Goal: Entertainment & Leisure: Browse casually

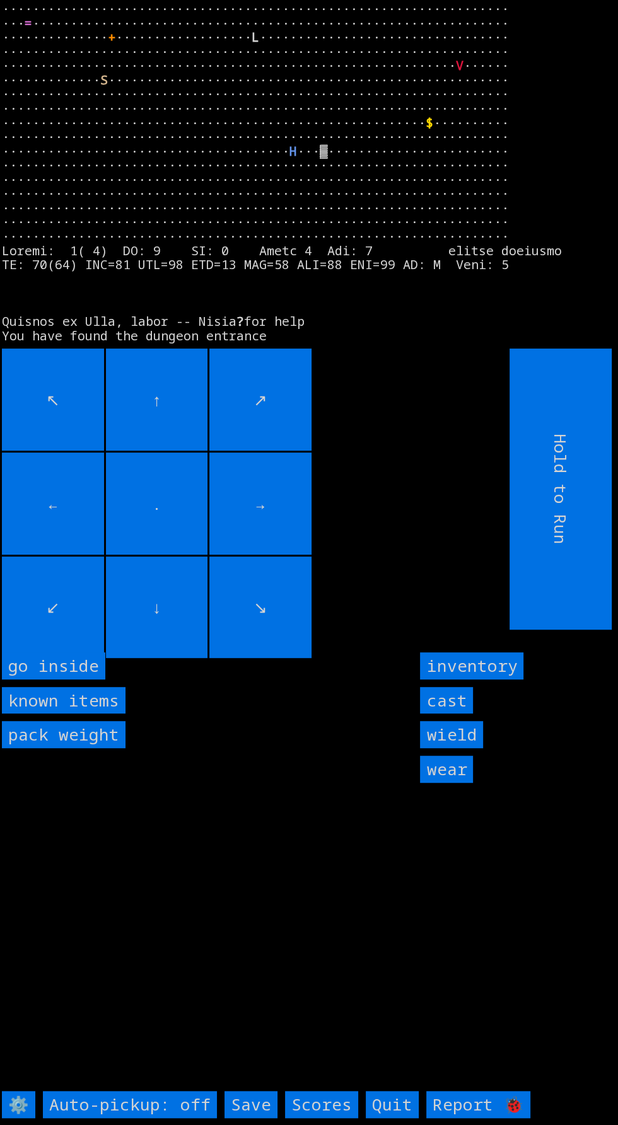
click at [61, 679] on inside "go inside" at bounding box center [53, 665] width 103 height 27
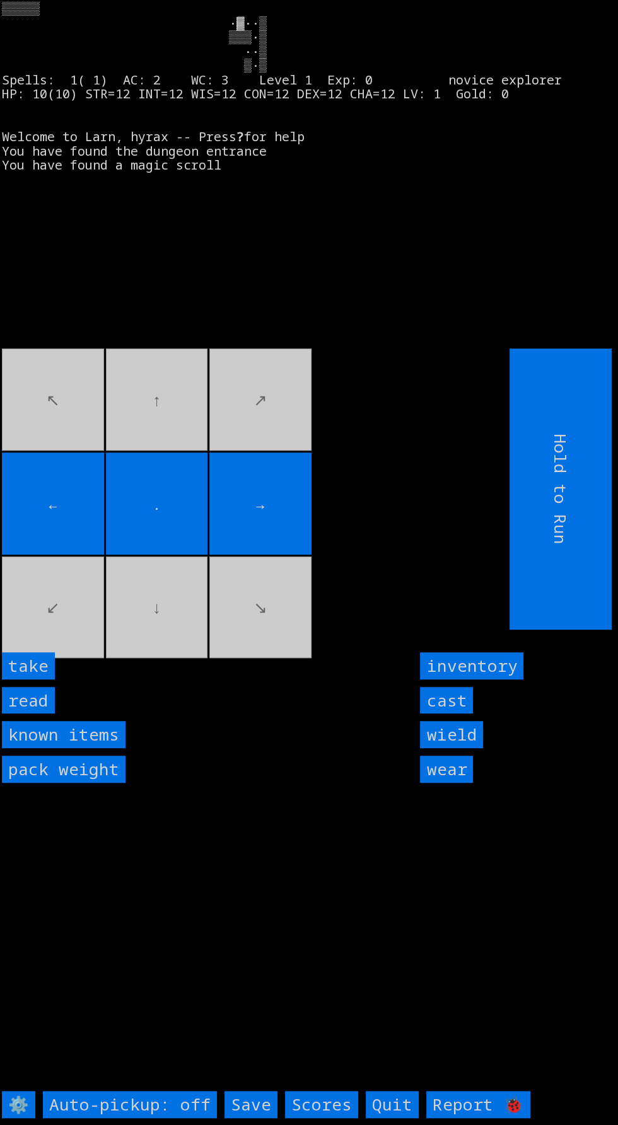
click at [43, 714] on input "read" at bounding box center [28, 700] width 53 height 27
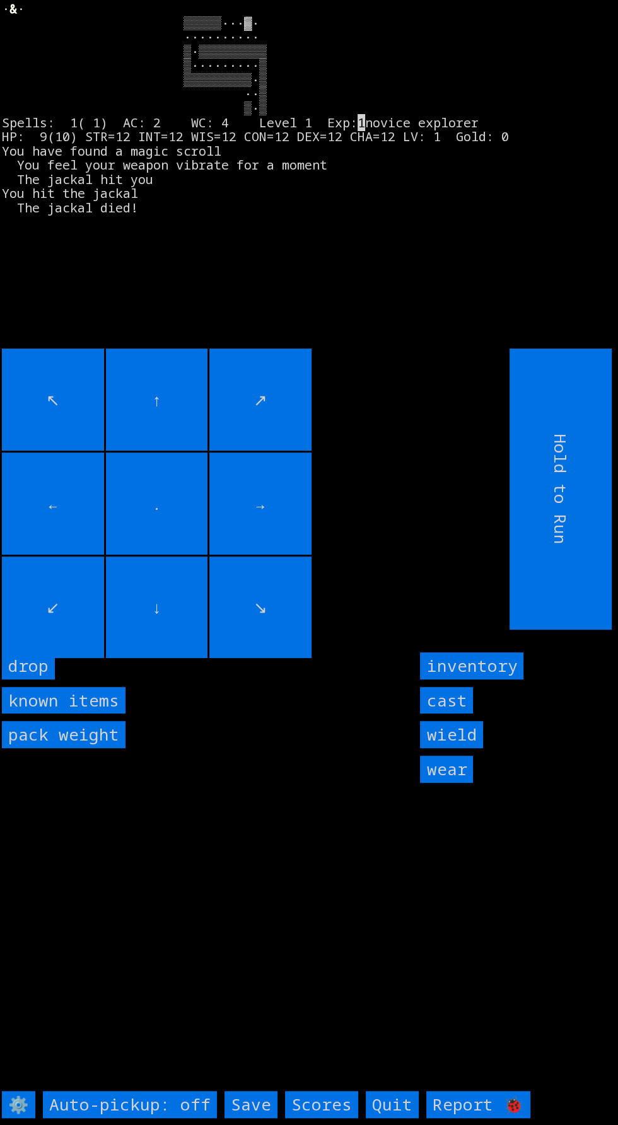
click at [441, 714] on input "cast" at bounding box center [446, 700] width 53 height 27
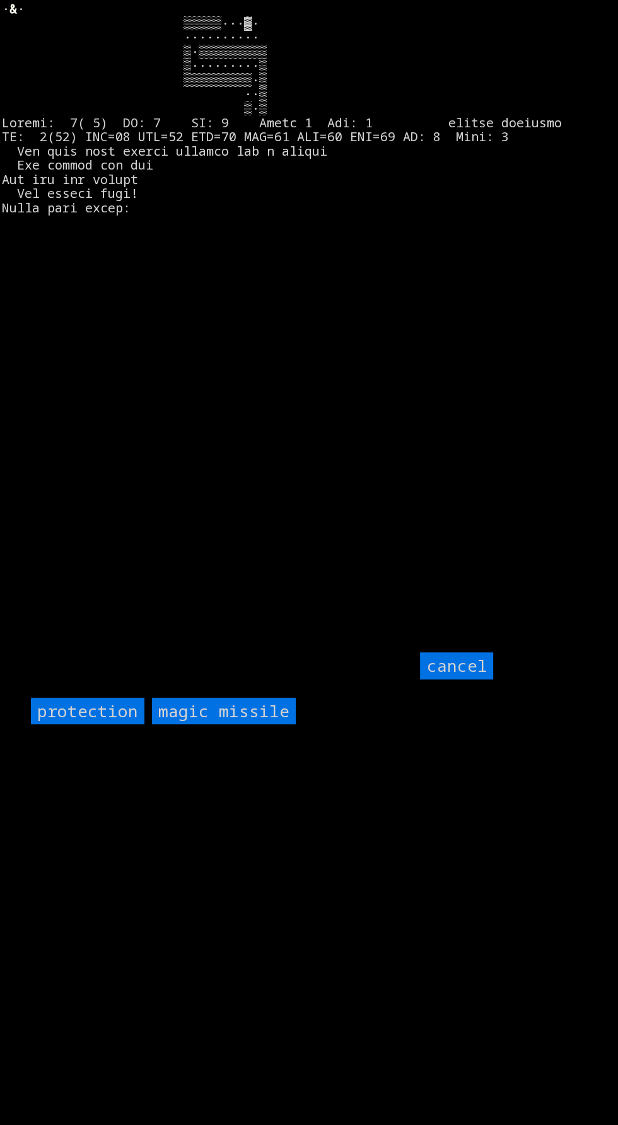
click at [74, 725] on input "protection" at bounding box center [87, 711] width 113 height 27
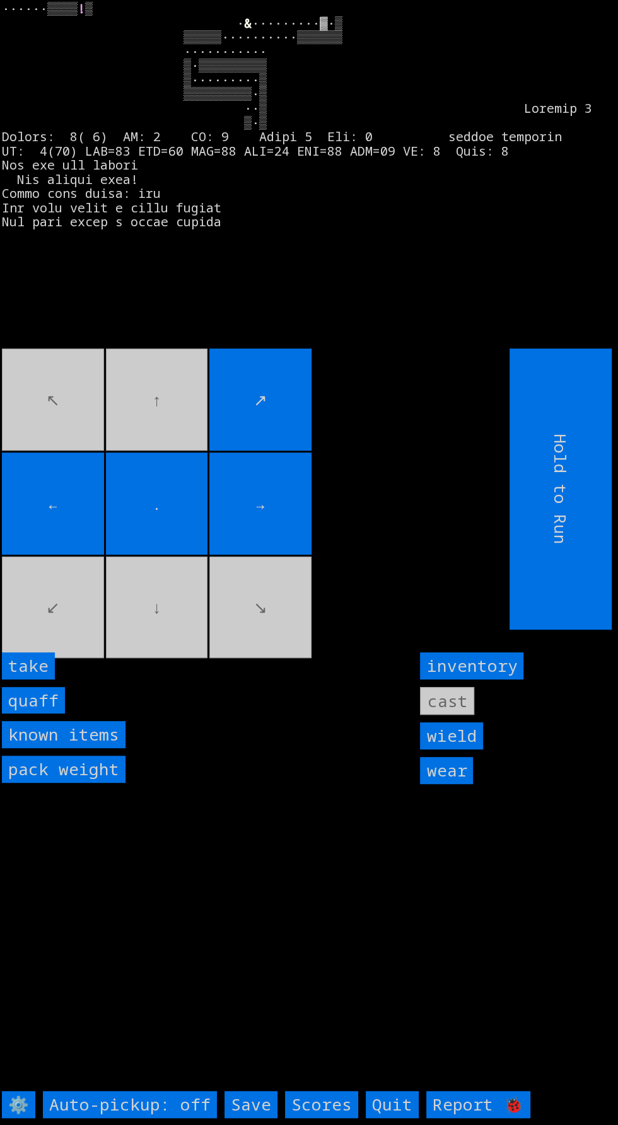
click at [43, 714] on input "quaff" at bounding box center [33, 700] width 63 height 27
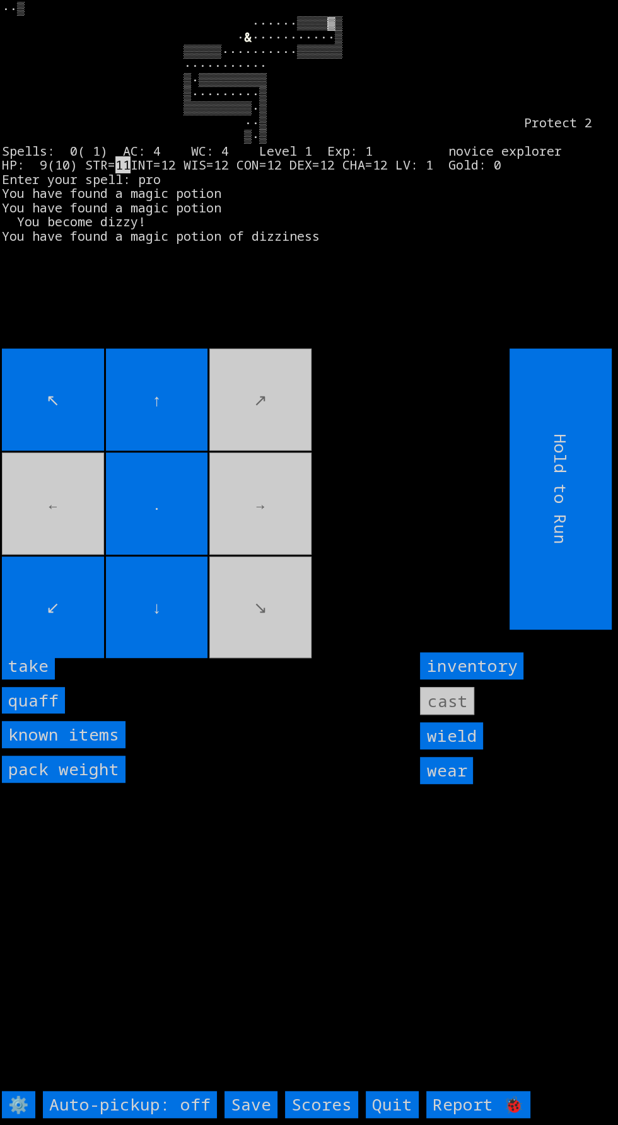
click at [49, 714] on input "quaff" at bounding box center [33, 700] width 63 height 27
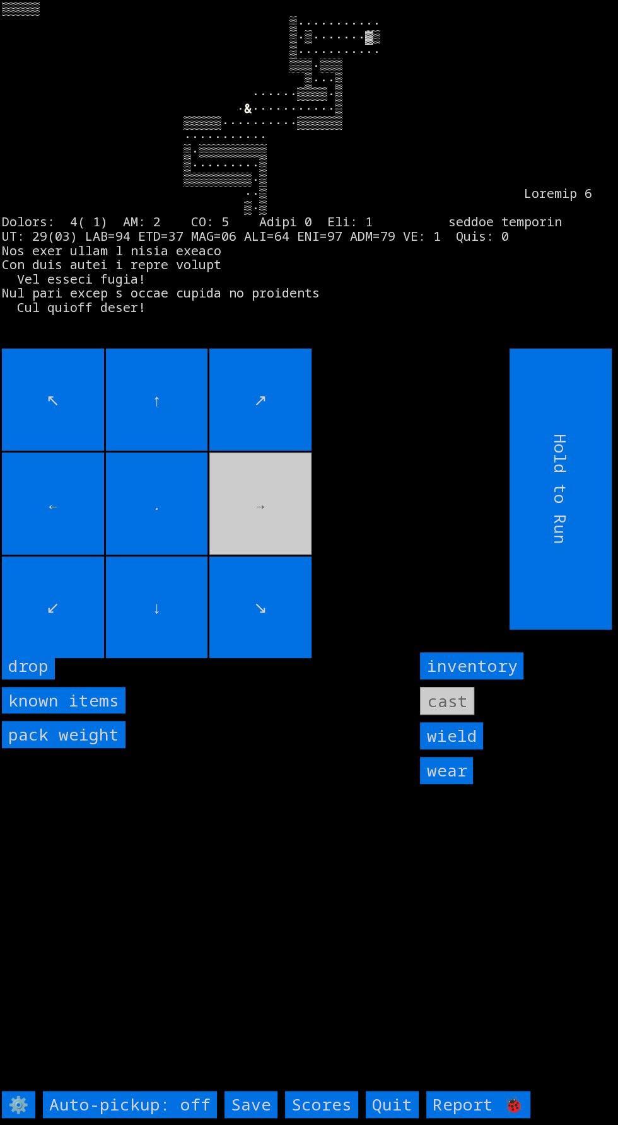
click at [248, 536] on movebuttons "↖ ↑ ↗ ← . → ↙ ↓ ↘" at bounding box center [227, 489] width 451 height 281
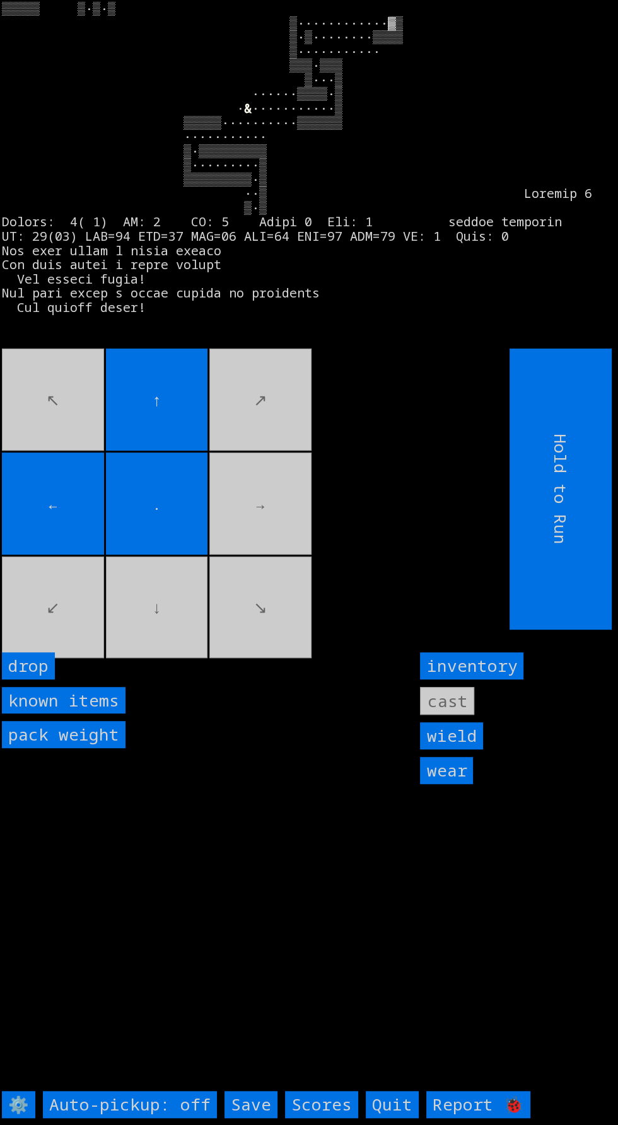
click at [239, 430] on movebuttons "↖ ↑ ↗ ← . → ↙ ↓ ↘" at bounding box center [227, 489] width 451 height 281
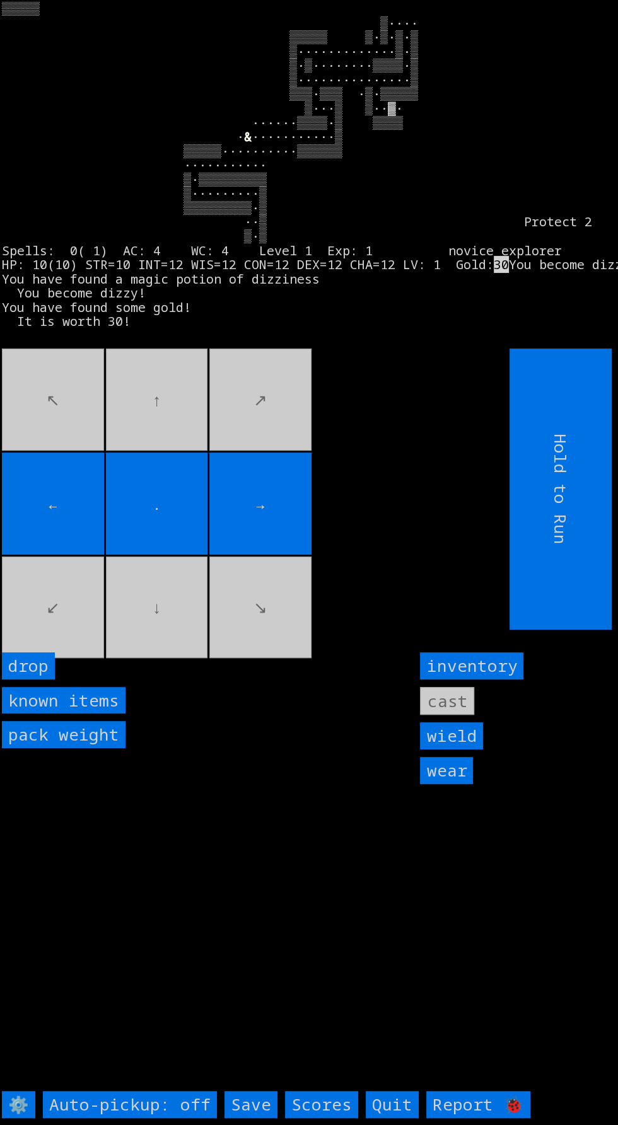
click at [269, 555] on input "→" at bounding box center [260, 504] width 102 height 102
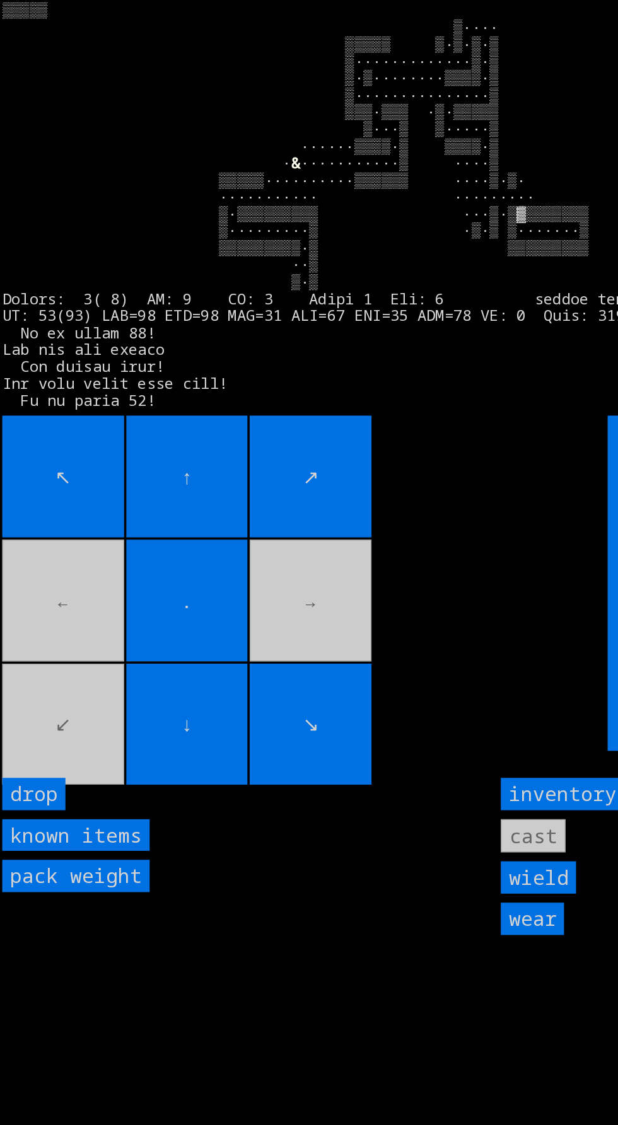
click at [130, 440] on input "↑" at bounding box center [157, 400] width 102 height 102
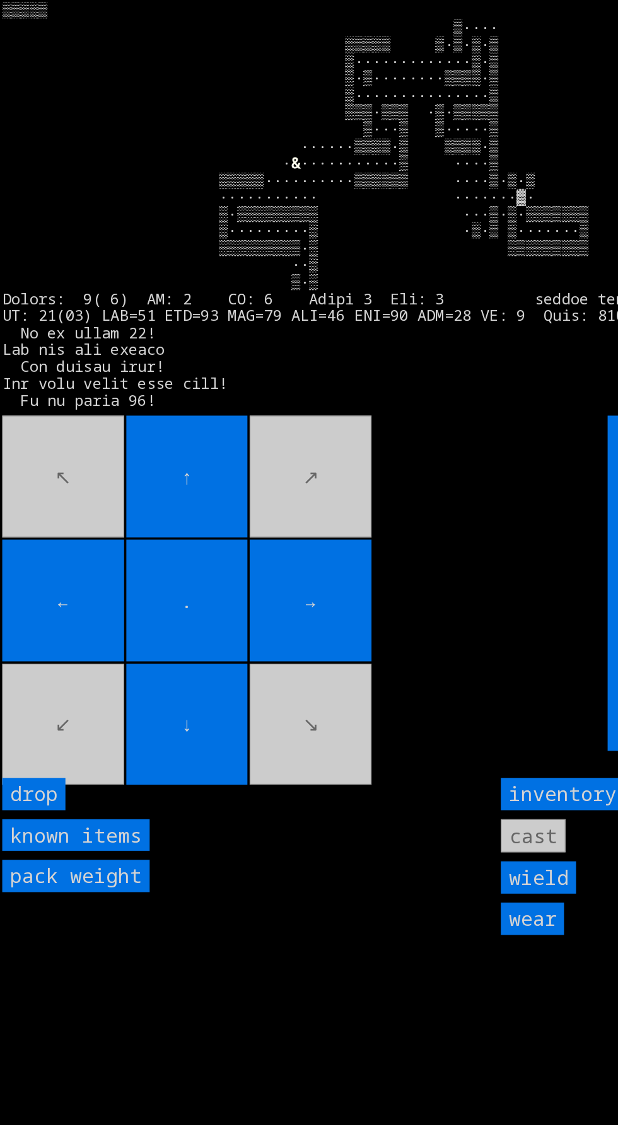
click at [171, 413] on input "↑" at bounding box center [157, 400] width 102 height 102
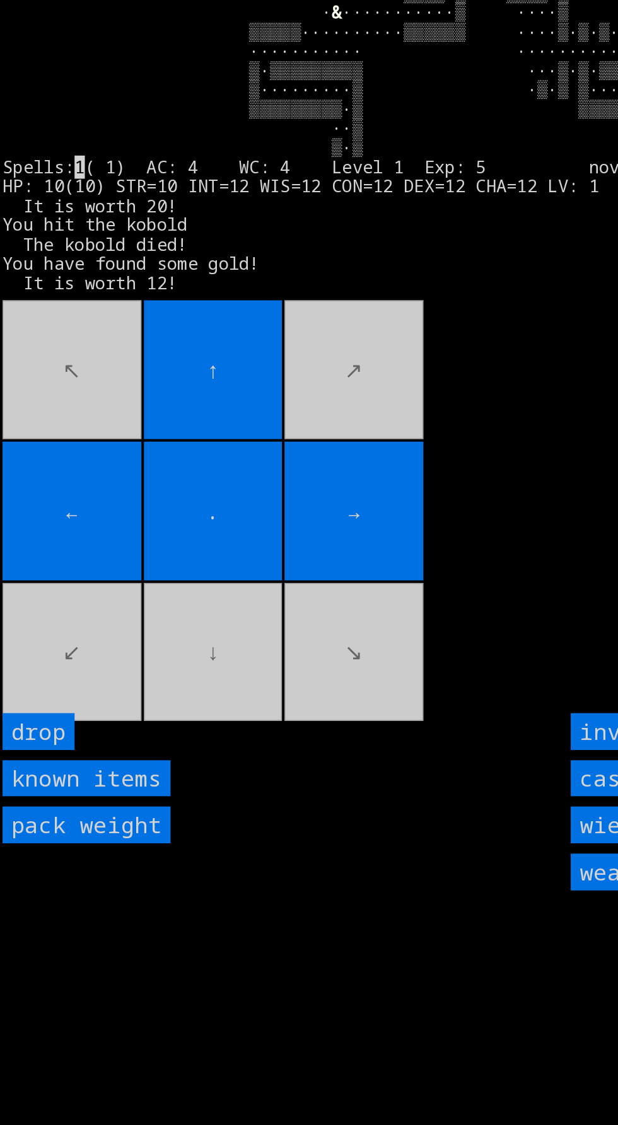
click at [207, 555] on input "." at bounding box center [157, 504] width 102 height 102
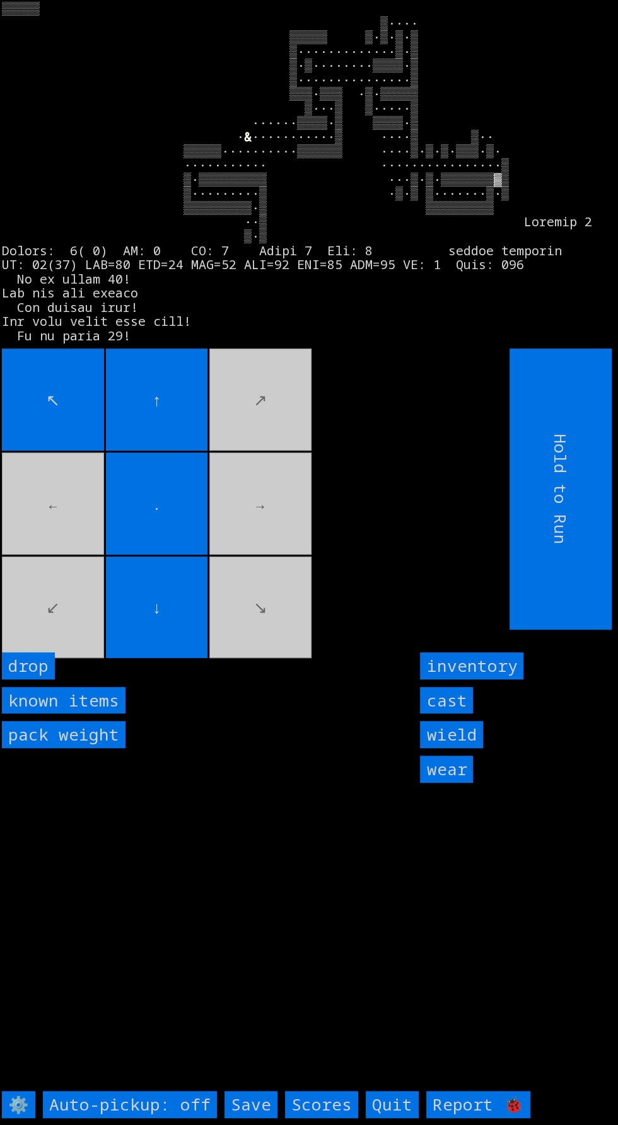
click at [150, 711] on larngrid "▒▒▒▒▒ ▒···· ▒▒▒▒▒ ▒·▒·▒·▒ ▒·············▒·▒ ▒·▒········▒▒▒▒·▒ ▒···············▒…" at bounding box center [309, 562] width 618 height 1125
click at [149, 712] on larngrid "▒▒▒▒▒ ▒···· ▒▒▒▒▒ ▒·▒·▒·▒ ▒·············▒·▒ ▒·▒········▒▒▒▒·▒ ▒···············▒…" at bounding box center [309, 562] width 618 height 1125
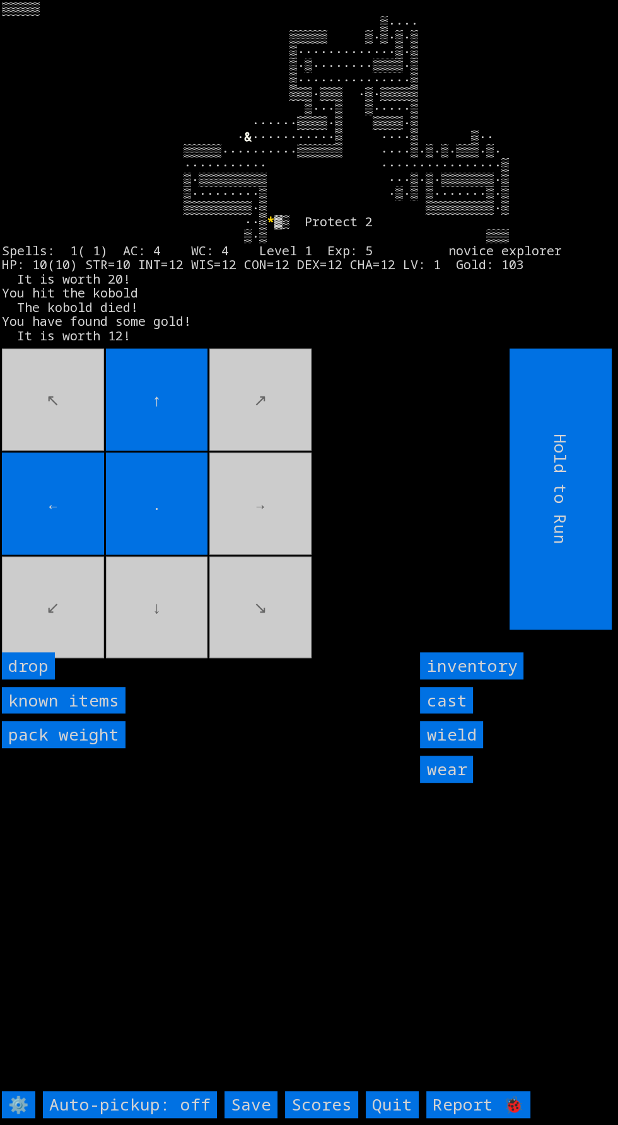
click at [66, 610] on movebuttons "↖ ↑ ↗ ← . → ↙ ↓ ↘" at bounding box center [227, 489] width 451 height 281
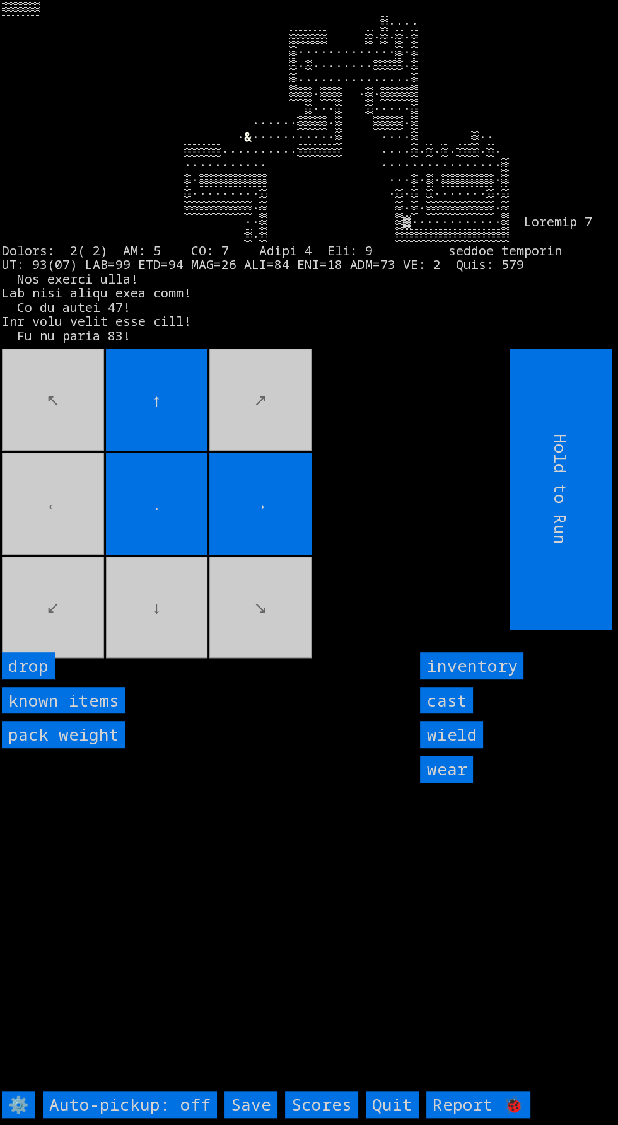
click at [345, 491] on movebuttons "↖ ↑ ↗ ← . → ↙ ↓ ↘" at bounding box center [227, 489] width 451 height 281
click at [335, 560] on movebuttons "↖ ↑ ↗ ← . → ↙ ↓ ↘" at bounding box center [227, 489] width 451 height 281
click at [299, 445] on movebuttons "↖ ↑ ↗ ← . → ↙ ↓ ↘" at bounding box center [227, 489] width 451 height 281
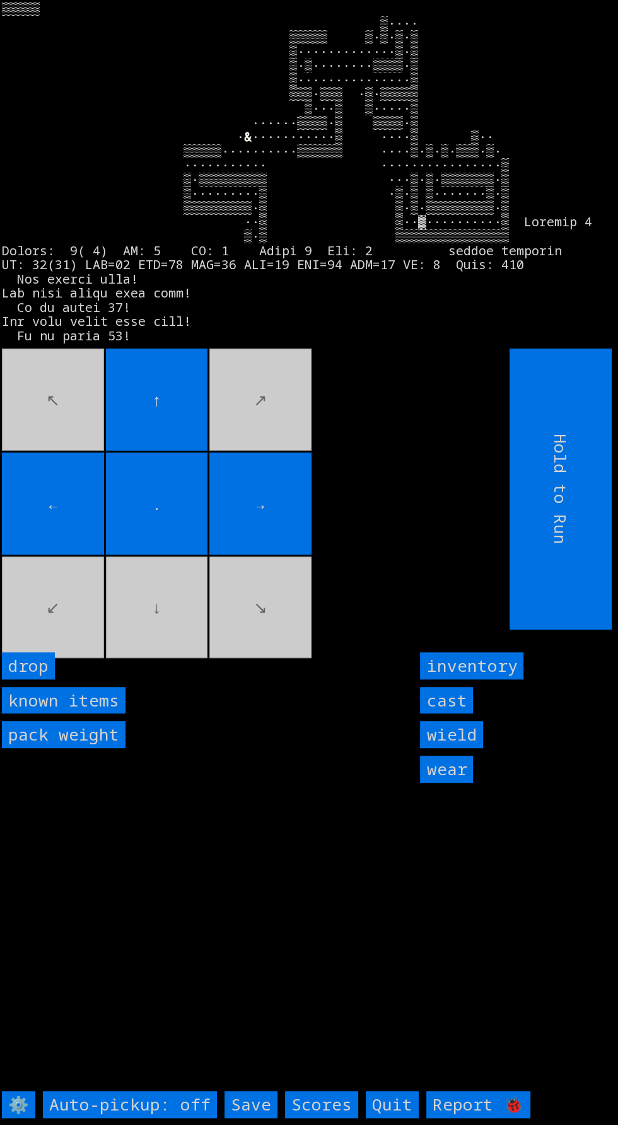
click at [267, 432] on movebuttons "↖ ↑ ↗ ← . → ↙ ↓ ↘" at bounding box center [227, 489] width 451 height 281
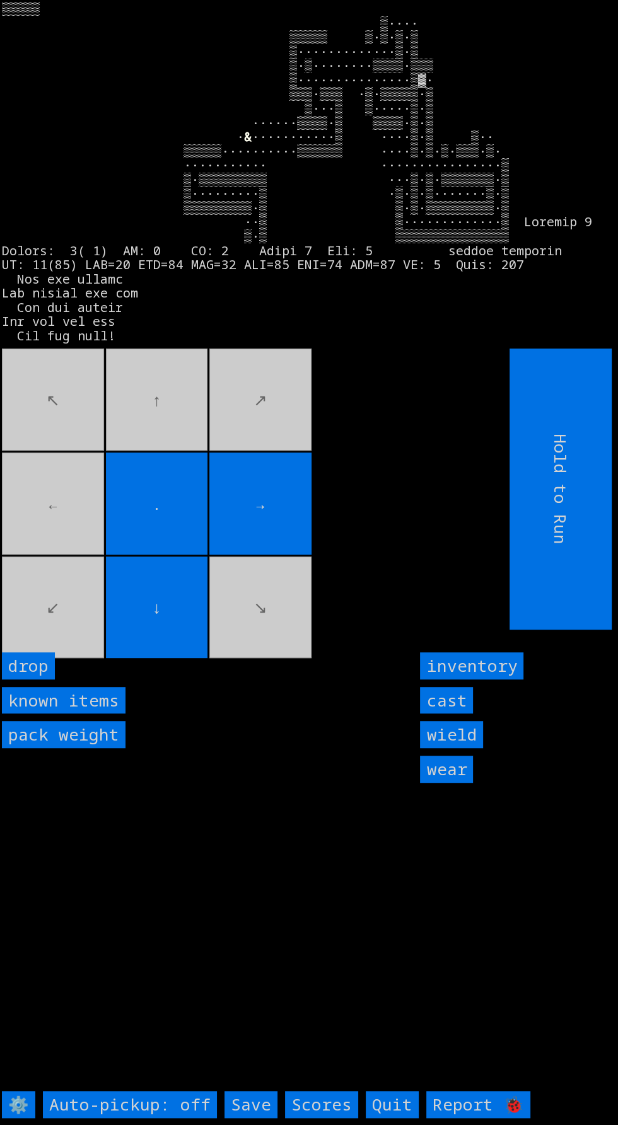
click at [188, 460] on movebuttons "↖ ↑ ↗ ← . → ↙ ↓ ↘" at bounding box center [227, 489] width 451 height 281
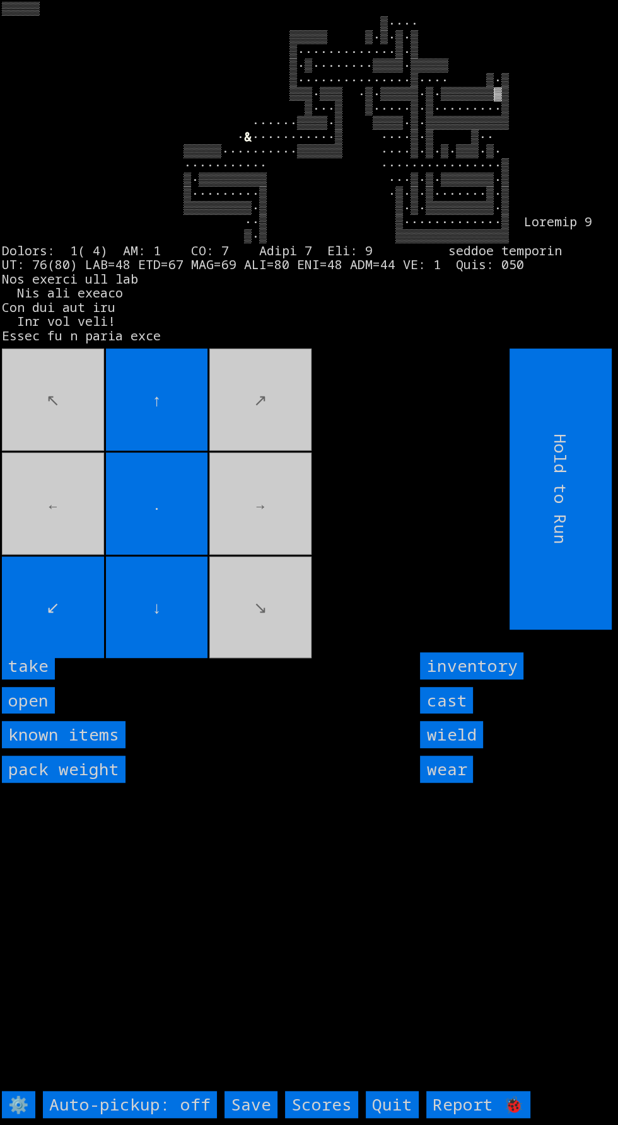
click at [53, 679] on input "take" at bounding box center [28, 665] width 53 height 27
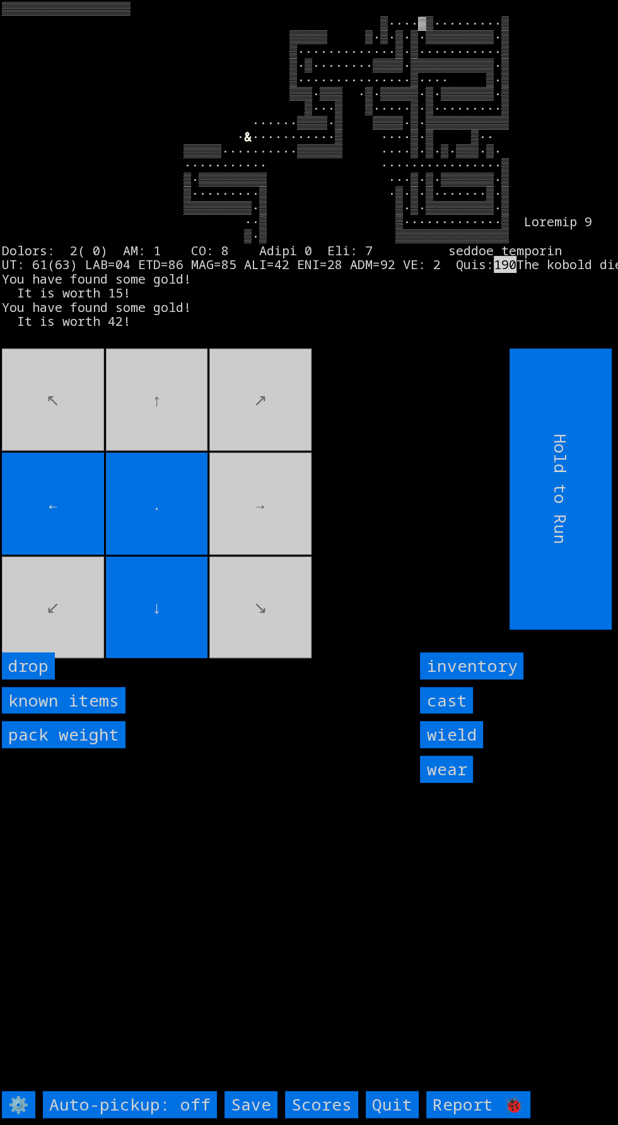
scroll to position [12, 0]
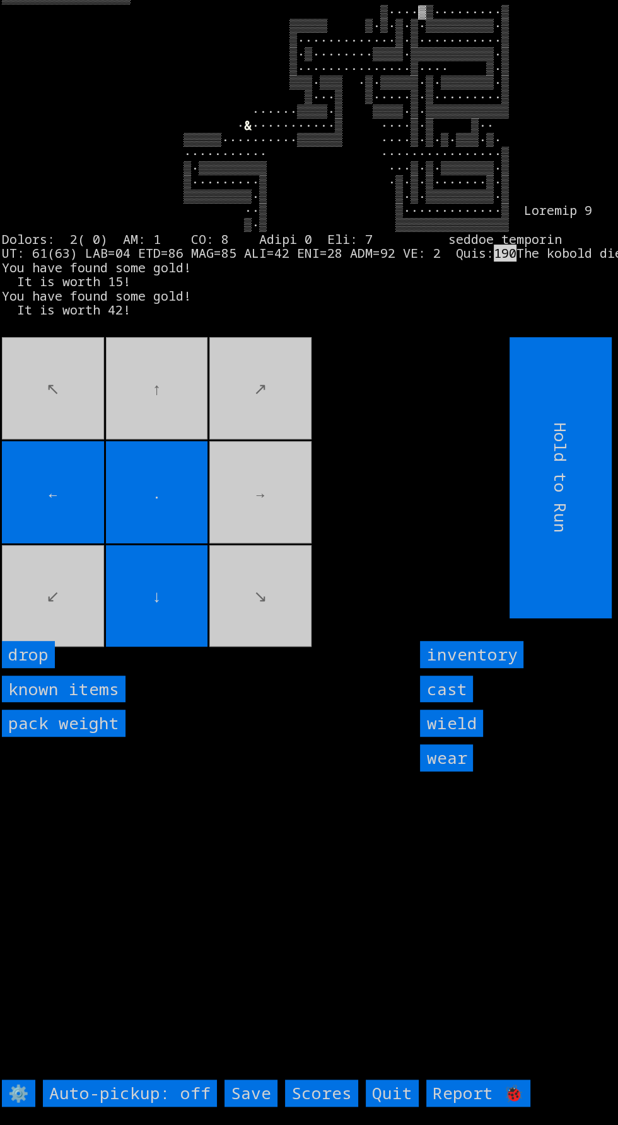
click at [256, 1107] on input "Save" at bounding box center [250, 1093] width 53 height 27
